Goal: Check status: Check status

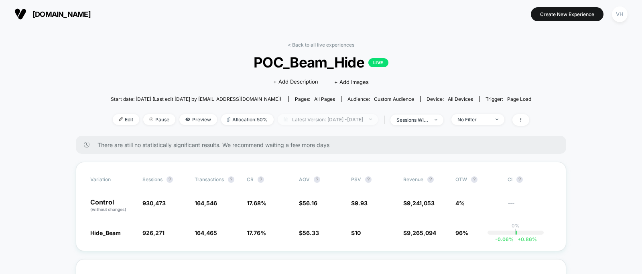
click at [366, 117] on span "Latest Version: [DATE] - [DATE]" at bounding box center [328, 119] width 100 height 11
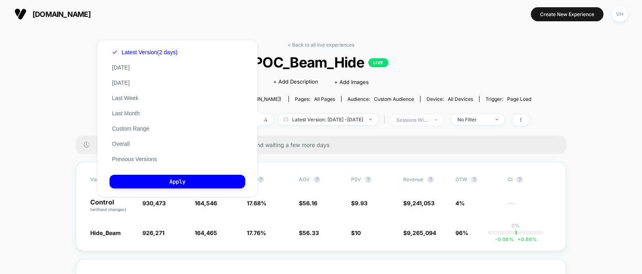
click at [422, 117] on div "sessions with impression" at bounding box center [413, 120] width 32 height 6
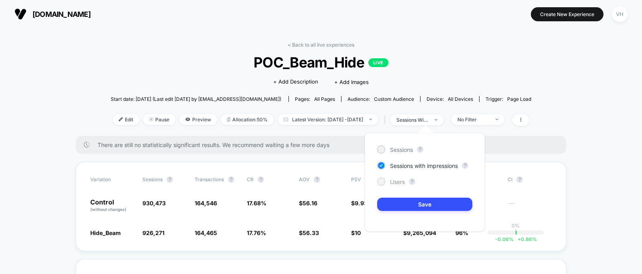
click at [387, 182] on div "Users" at bounding box center [391, 181] width 28 height 8
click at [390, 206] on button "Save" at bounding box center [424, 204] width 95 height 13
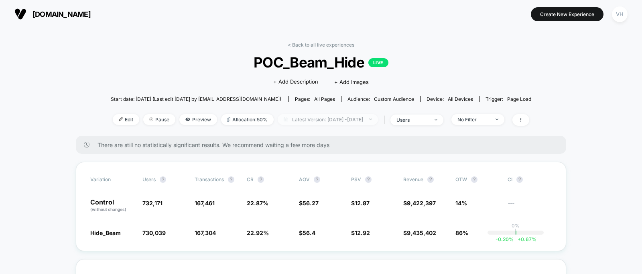
click at [354, 114] on span "Latest Version: [DATE] - [DATE]" at bounding box center [328, 119] width 100 height 11
select select "*"
select select "****"
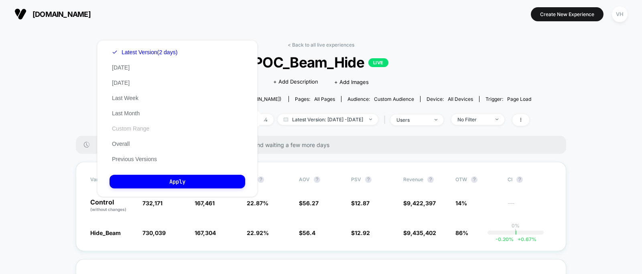
click at [148, 126] on button "Custom Range" at bounding box center [131, 128] width 42 height 7
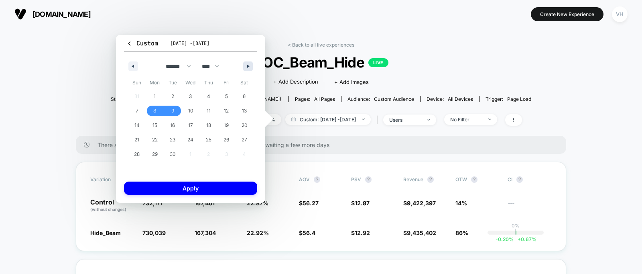
click at [249, 66] on icon "button" at bounding box center [249, 66] width 4 height 3
select select "*"
click at [228, 96] on span "3" at bounding box center [227, 96] width 18 height 10
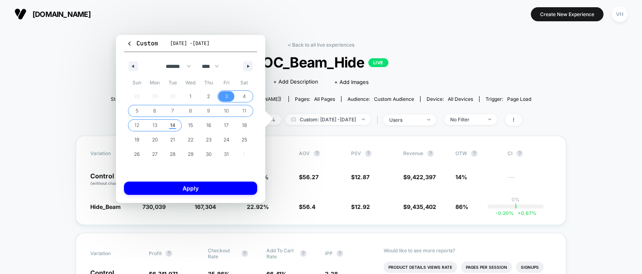
click at [171, 126] on span "14" at bounding box center [172, 125] width 5 height 14
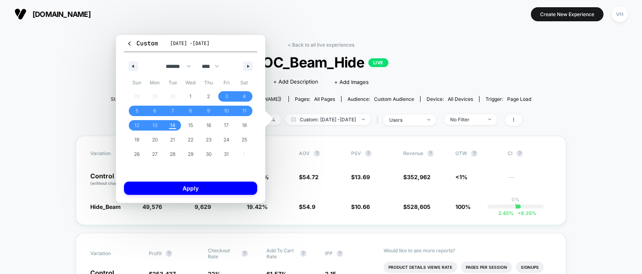
click at [181, 179] on div "Custom [DATE] - [DATE] ******* ******** ***** ***** *** **** **** ****** ******…" at bounding box center [190, 119] width 149 height 168
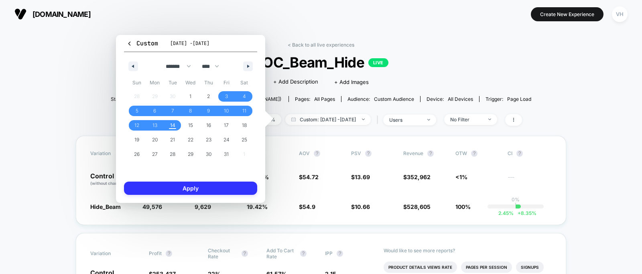
click at [181, 190] on button "Apply" at bounding box center [190, 187] width 133 height 13
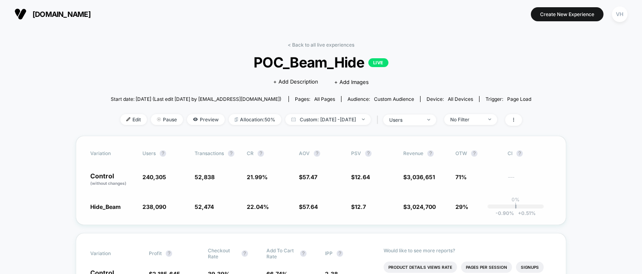
scroll to position [2, 0]
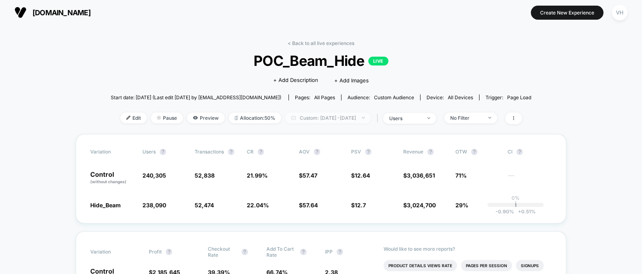
click at [341, 118] on span "Custom: [DATE] - [DATE]" at bounding box center [328, 117] width 86 height 11
select select "*"
select select "****"
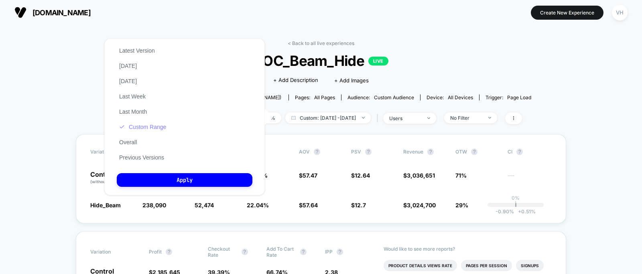
click at [145, 125] on button "Custom Range" at bounding box center [143, 126] width 52 height 7
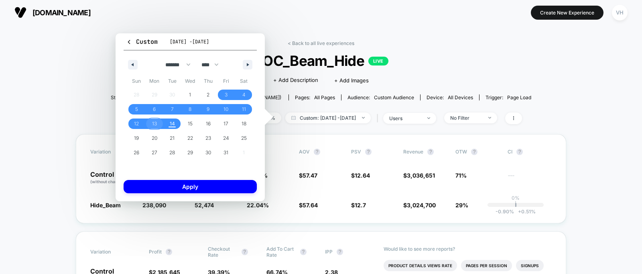
click at [159, 124] on span "13" at bounding box center [155, 123] width 18 height 10
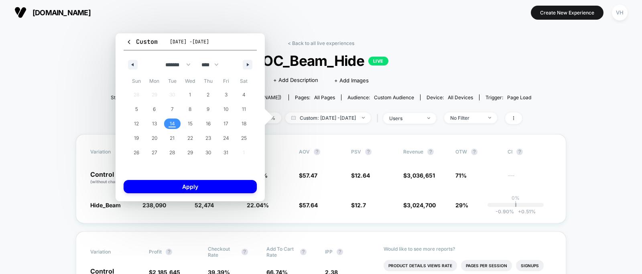
click at [171, 126] on span "14" at bounding box center [172, 123] width 5 height 14
click at [171, 182] on button "Apply" at bounding box center [190, 186] width 133 height 13
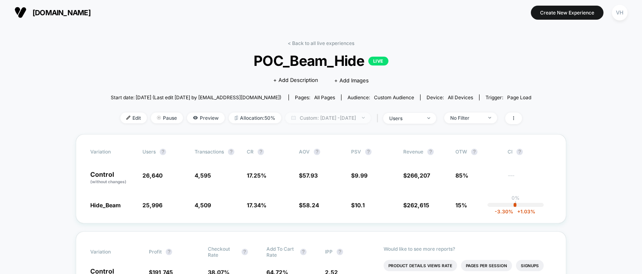
click at [360, 120] on span "Custom: [DATE] - [DATE]" at bounding box center [328, 117] width 86 height 11
select select "*"
select select "****"
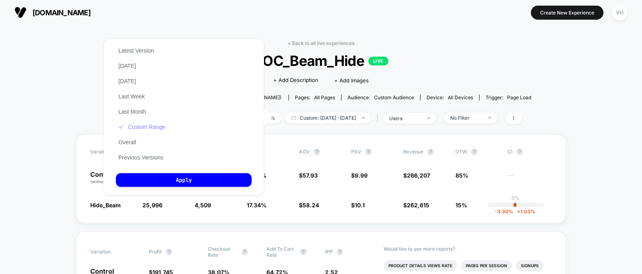
click at [165, 125] on button "Custom Range" at bounding box center [142, 126] width 52 height 7
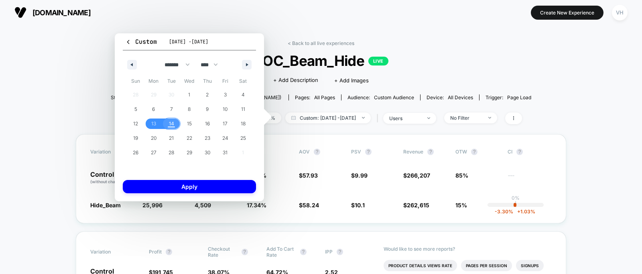
click at [171, 129] on span "14" at bounding box center [171, 123] width 5 height 14
click at [166, 186] on button "Apply" at bounding box center [189, 186] width 133 height 13
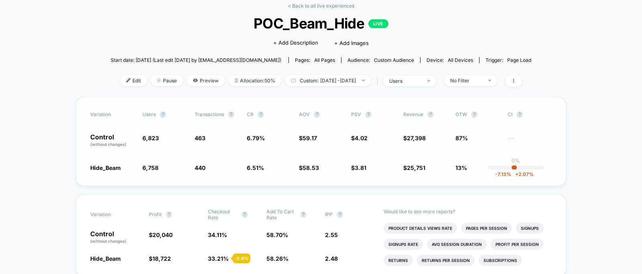
scroll to position [40, 0]
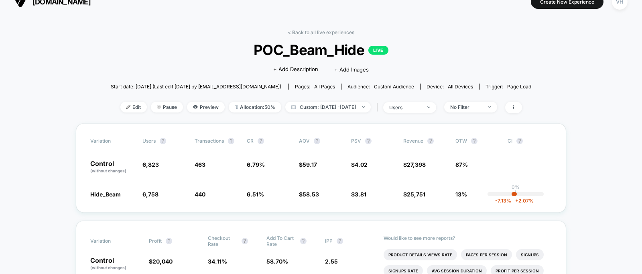
scroll to position [10, 0]
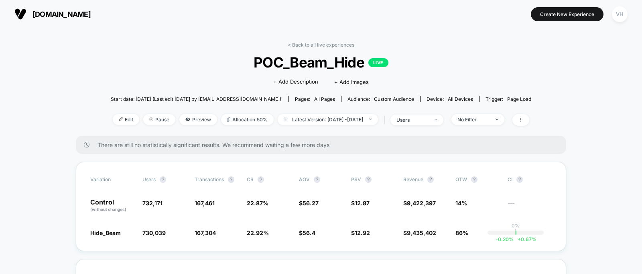
click at [321, 116] on span "Latest Version: Oct 14, 2025 - Oct 14, 2025" at bounding box center [328, 119] width 100 height 11
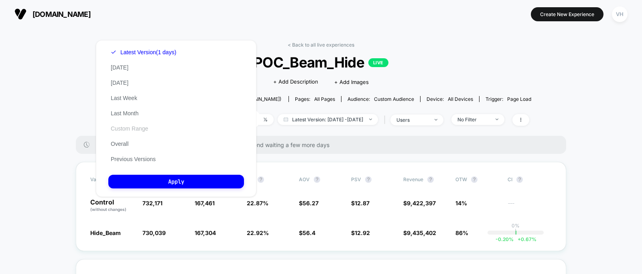
click at [137, 129] on button "Custom Range" at bounding box center [129, 128] width 42 height 7
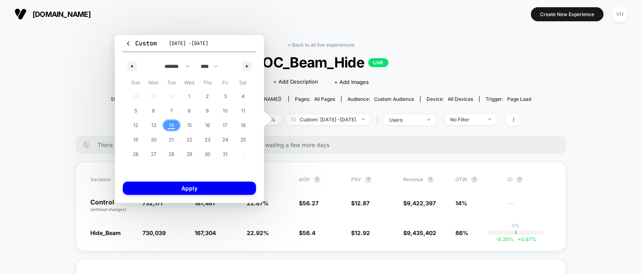
click at [171, 122] on span "14" at bounding box center [171, 125] width 5 height 14
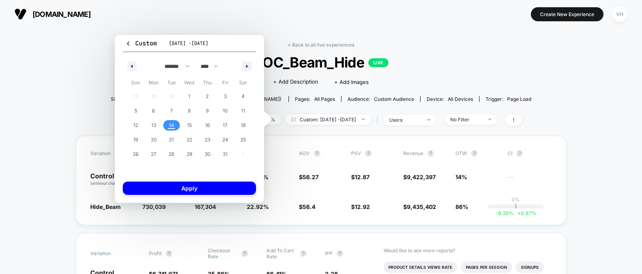
click at [171, 122] on span "14" at bounding box center [171, 125] width 5 height 14
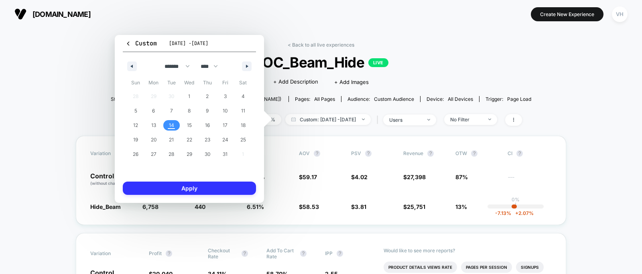
click at [183, 190] on button "Apply" at bounding box center [189, 187] width 133 height 13
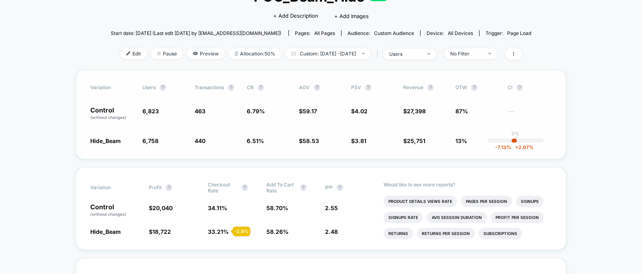
scroll to position [65, 0]
